Goal: Information Seeking & Learning: Learn about a topic

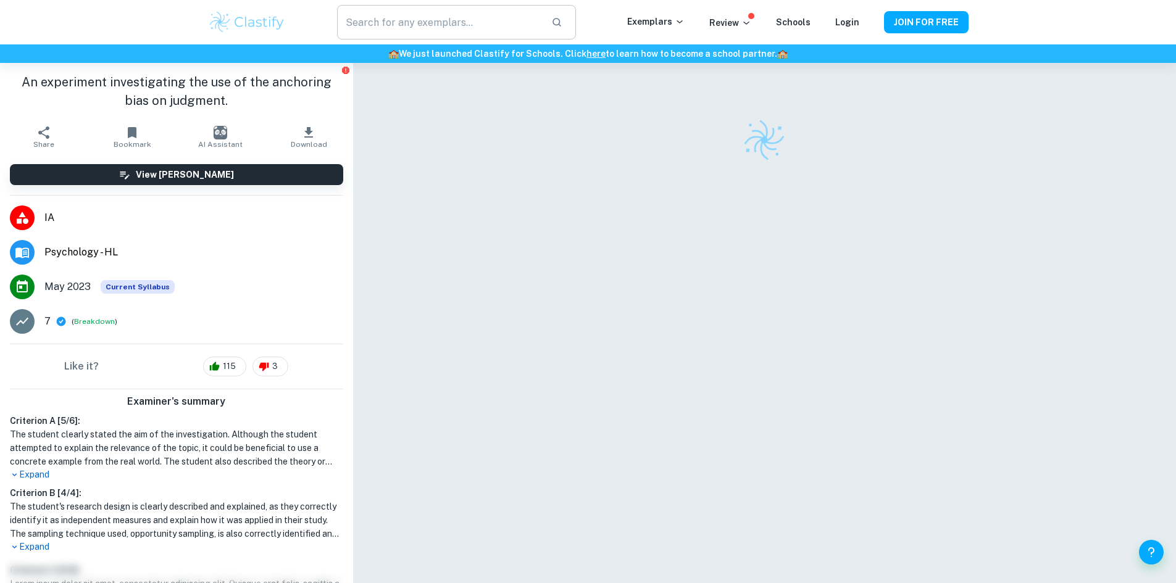
click at [389, 16] on input "text" at bounding box center [439, 22] width 204 height 35
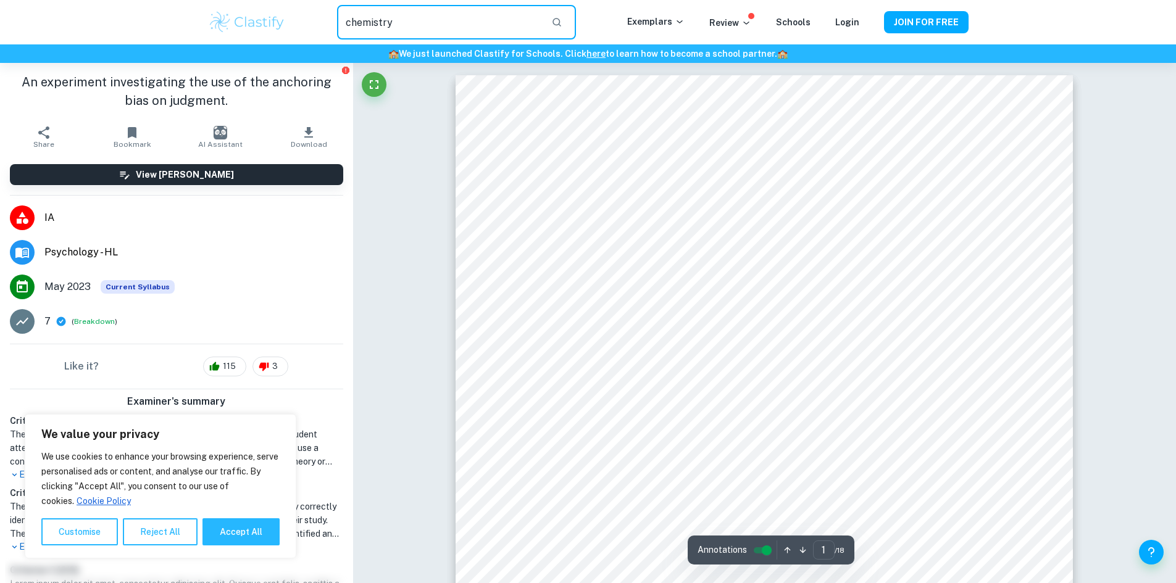
type input "chemistry"
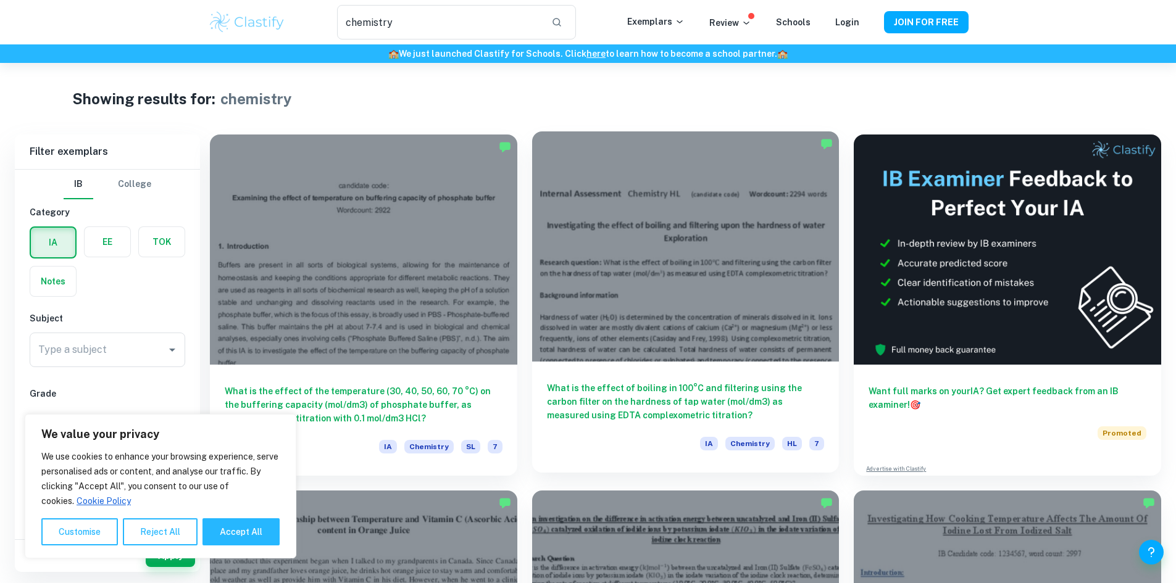
click at [636, 254] on div at bounding box center [685, 246] width 307 height 230
